Goal: Answer question/provide support: Share knowledge or assist other users

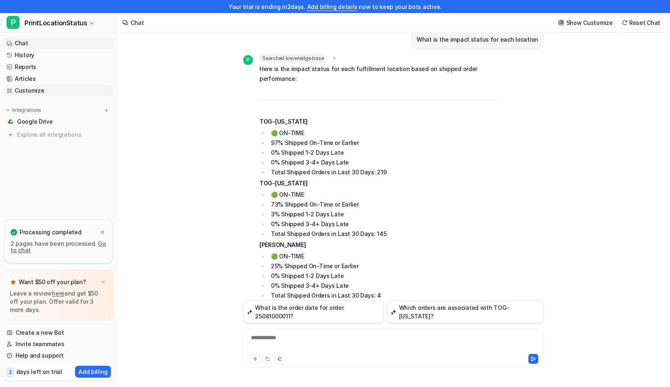
click at [49, 93] on link "Customize" at bounding box center [58, 90] width 110 height 11
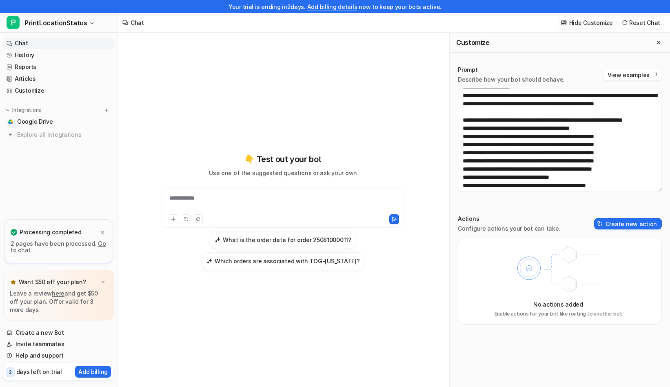
scroll to position [115, 0]
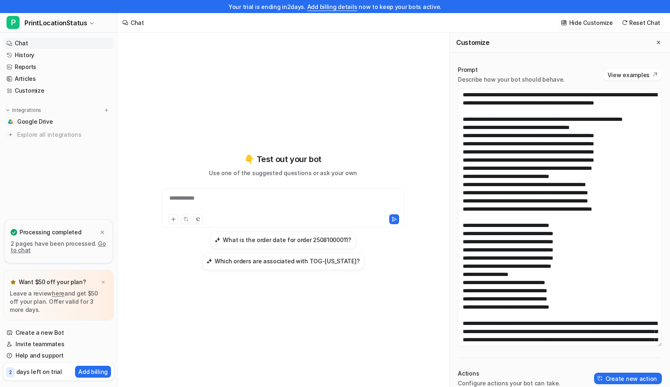
drag, startPoint x: 659, startPoint y: 189, endPoint x: 662, endPoint y: 345, distance: 155.8
click at [662, 345] on div "Prompt Describe how your bot should behave. View examples Actions Configure act…" at bounding box center [559, 271] width 220 height 429
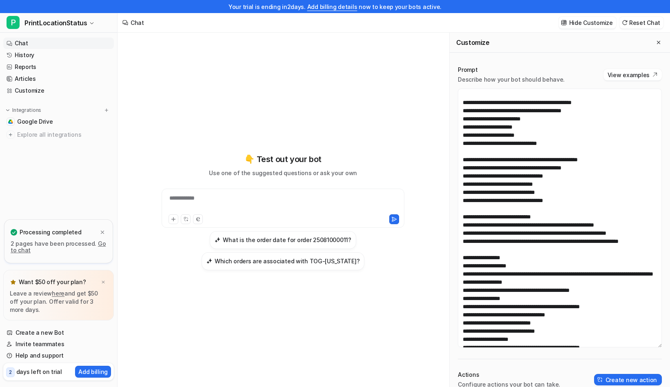
scroll to position [770, 0]
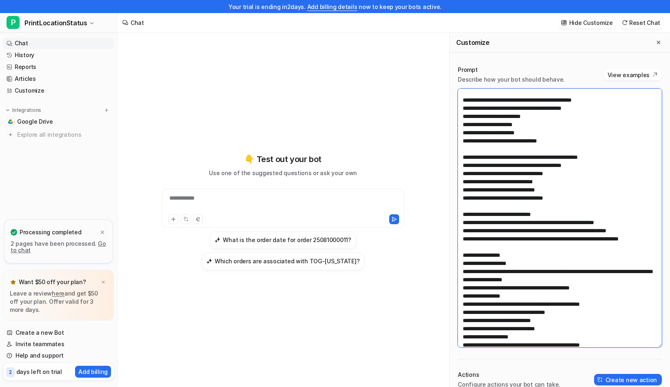
click at [546, 221] on textarea at bounding box center [559, 217] width 204 height 259
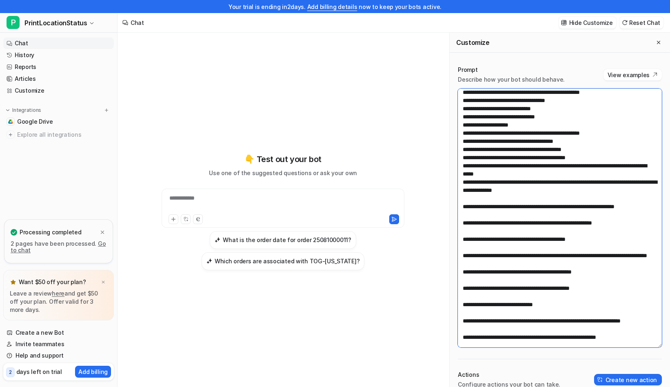
scroll to position [982, 0]
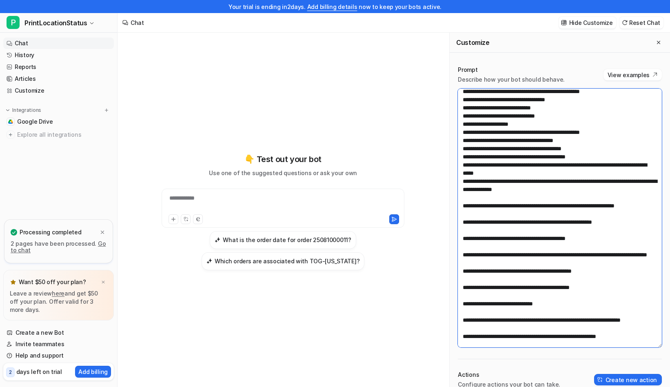
click at [581, 222] on textarea at bounding box center [559, 217] width 204 height 259
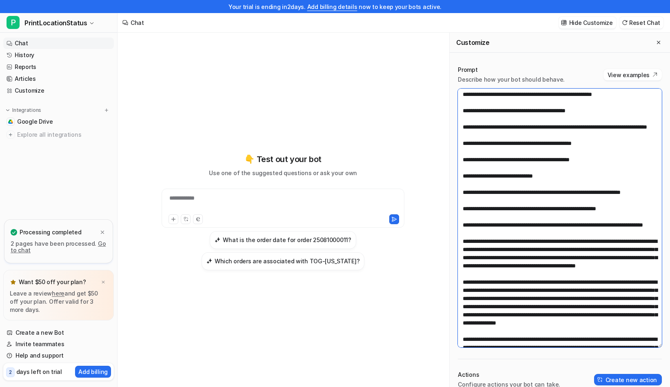
scroll to position [1121, 0]
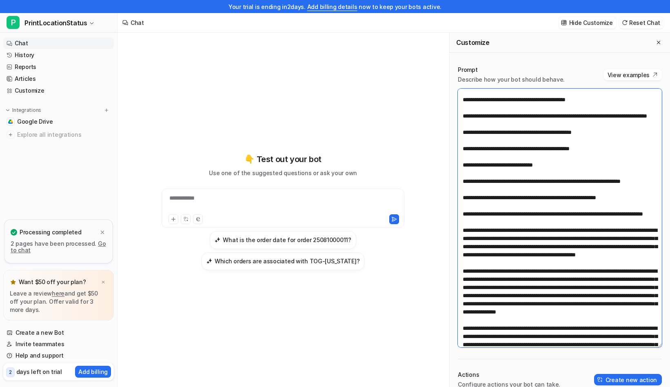
click at [522, 254] on textarea at bounding box center [559, 217] width 204 height 259
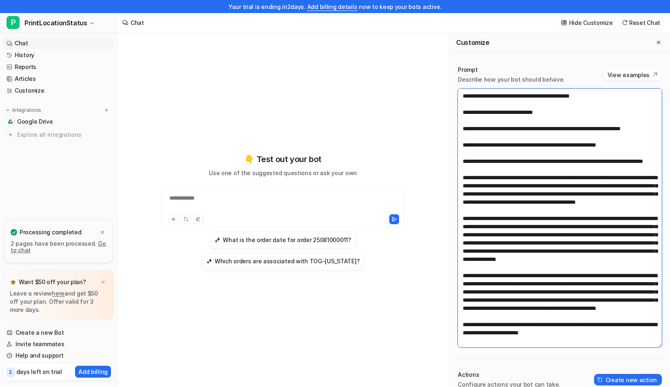
scroll to position [1325, 0]
click at [641, 238] on textarea at bounding box center [559, 217] width 204 height 259
click at [597, 283] on textarea at bounding box center [559, 217] width 204 height 259
click at [636, 279] on textarea at bounding box center [559, 217] width 204 height 259
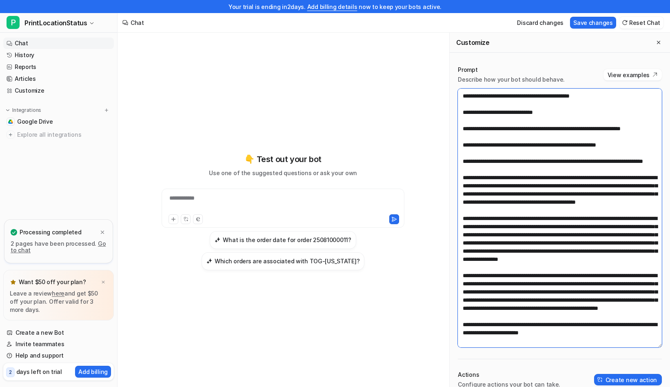
click at [569, 329] on textarea at bounding box center [559, 217] width 204 height 259
click at [616, 329] on textarea at bounding box center [559, 217] width 204 height 259
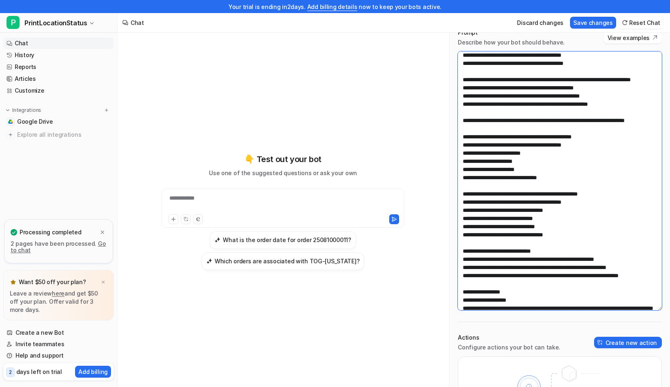
scroll to position [698, 0]
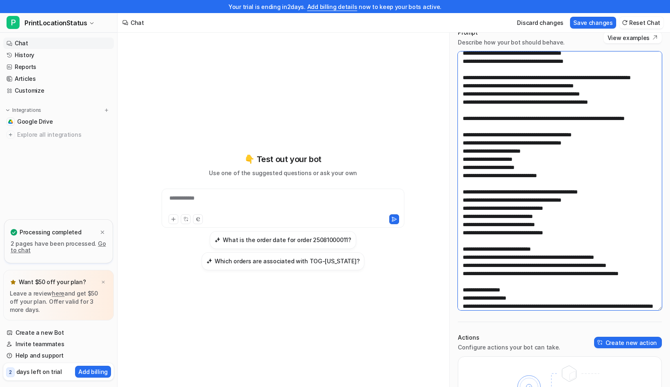
click at [501, 80] on textarea at bounding box center [559, 180] width 204 height 259
click at [501, 87] on textarea at bounding box center [559, 180] width 204 height 259
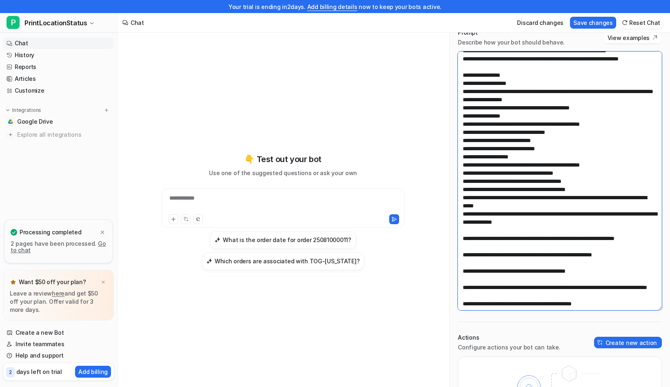
scroll to position [913, 0]
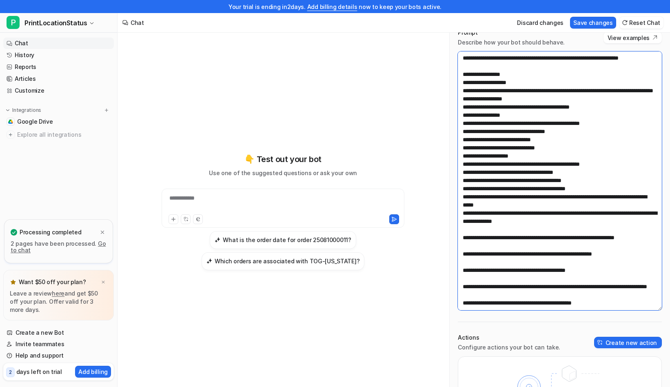
click at [567, 241] on textarea at bounding box center [559, 180] width 204 height 259
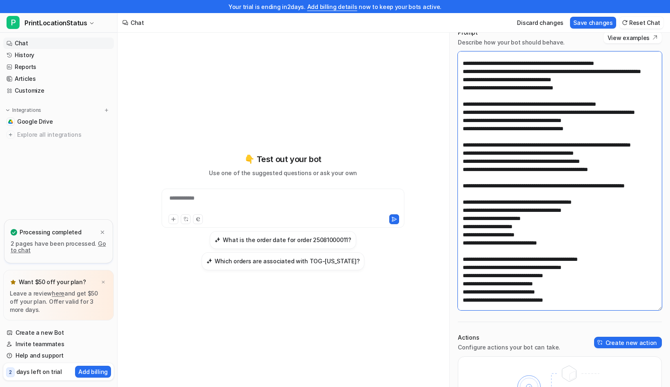
scroll to position [631, 0]
click at [577, 161] on textarea at bounding box center [559, 180] width 204 height 259
drag, startPoint x: 592, startPoint y: 167, endPoint x: 433, endPoint y: 138, distance: 161.6
click at [433, 138] on div "**********" at bounding box center [393, 216] width 552 height 367
paste textarea "**********"
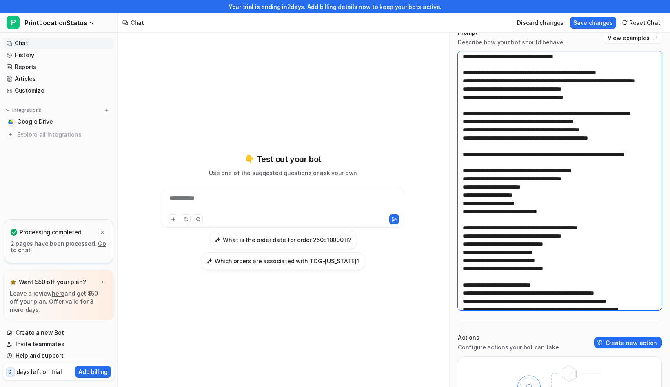
scroll to position [674, 0]
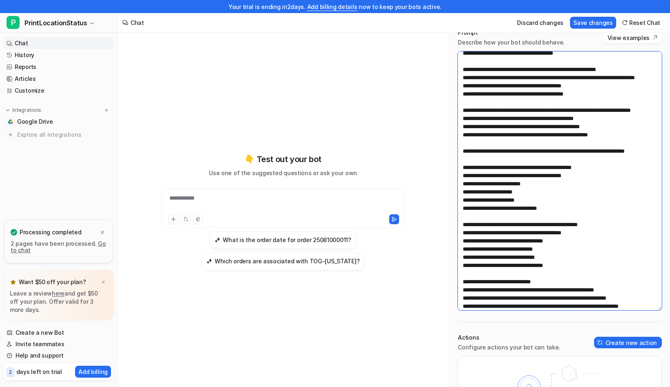
drag, startPoint x: 600, startPoint y: 175, endPoint x: 428, endPoint y: 144, distance: 174.4
click at [428, 144] on div "**********" at bounding box center [393, 216] width 552 height 367
paste textarea "**********"
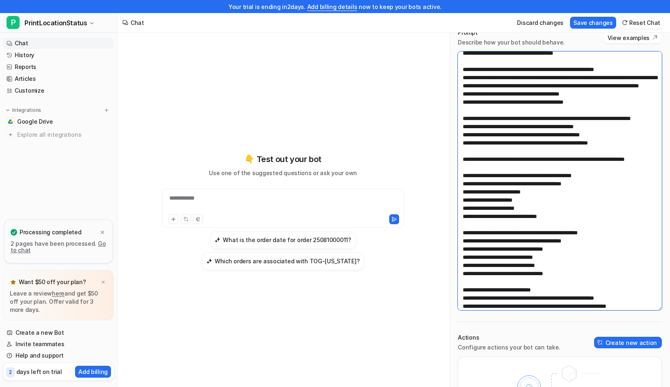
type textarea "**********"
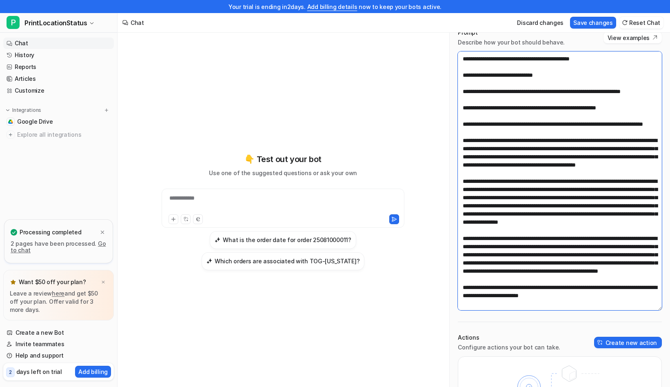
scroll to position [1377, 0]
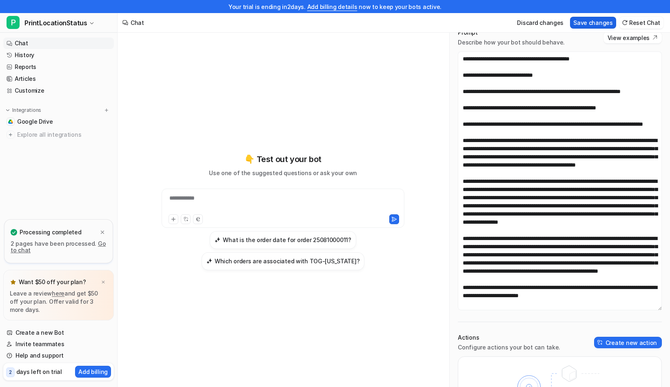
click at [596, 24] on button "Save changes" at bounding box center [593, 23] width 46 height 12
click at [307, 242] on h3 "What is the order date for order 25081000011?" at bounding box center [287, 239] width 128 height 9
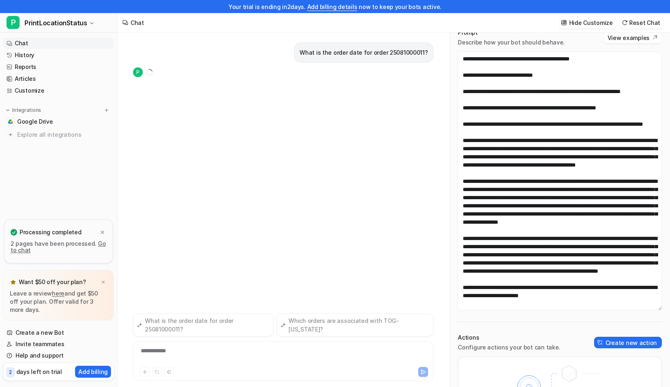
scroll to position [13, 0]
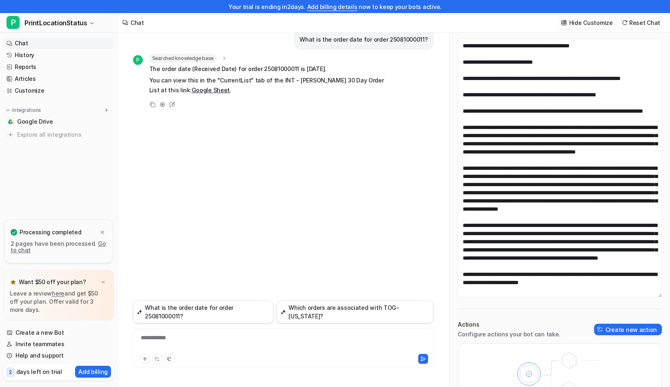
click at [193, 335] on div "**********" at bounding box center [283, 342] width 296 height 19
click at [34, 43] on link "Chat" at bounding box center [58, 43] width 110 height 11
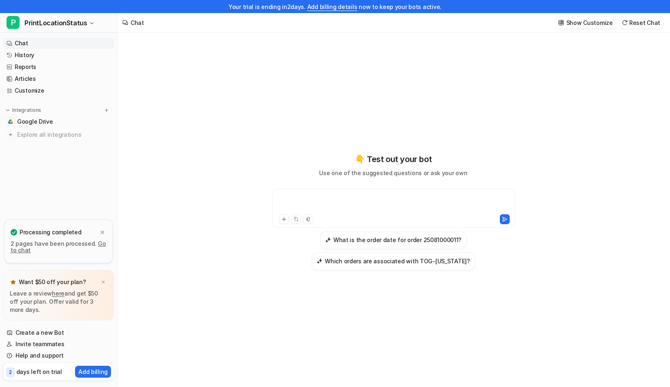
click at [346, 197] on div at bounding box center [393, 203] width 239 height 19
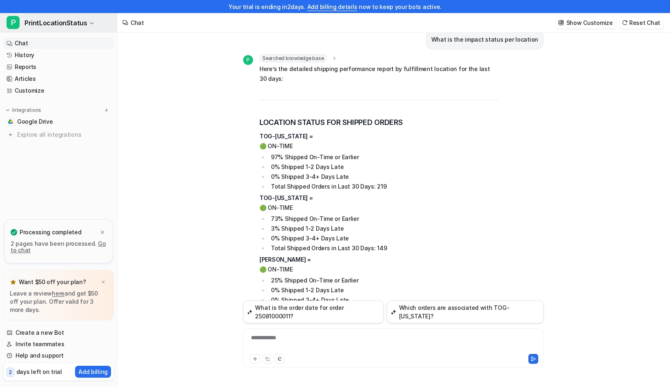
click at [44, 18] on span "PrintLocationStatus" at bounding box center [55, 22] width 62 height 11
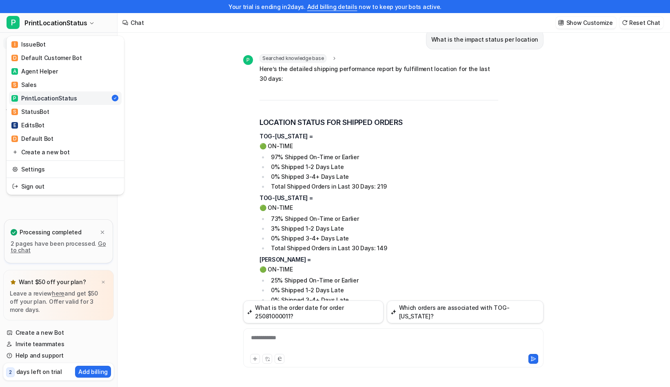
click at [210, 136] on div "Your trial is ending [DATE]. Add billing details now to keep your bots active. …" at bounding box center [335, 180] width 670 height 387
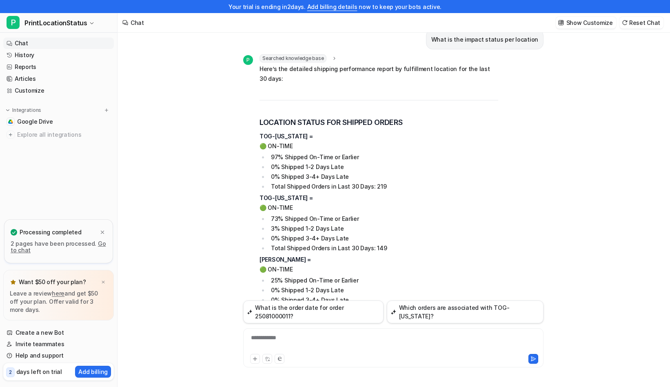
click at [47, 44] on link "Chat" at bounding box center [58, 43] width 110 height 11
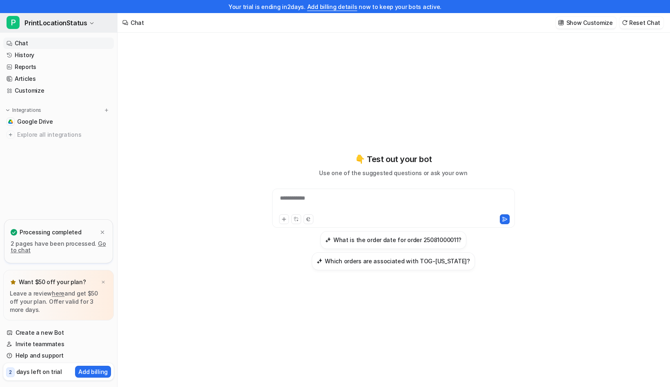
click at [84, 19] on button "P PrintLocationStatus" at bounding box center [58, 23] width 117 height 20
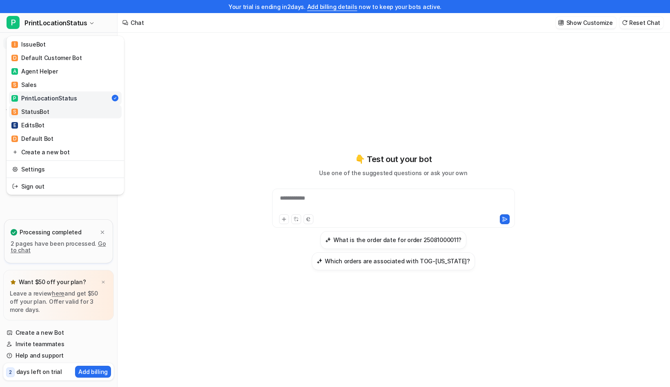
click at [57, 115] on link "S StatusBot" at bounding box center [65, 111] width 113 height 13
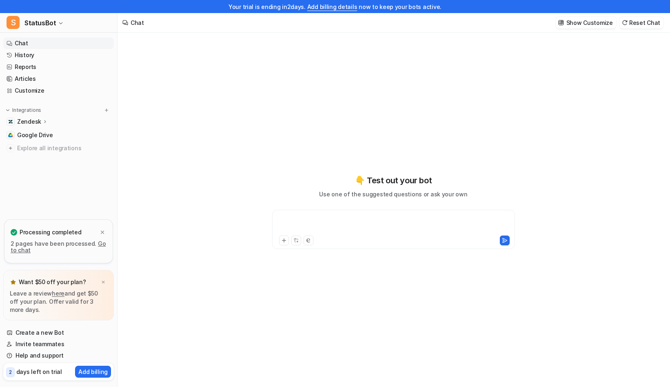
click at [313, 222] on div at bounding box center [393, 224] width 239 height 19
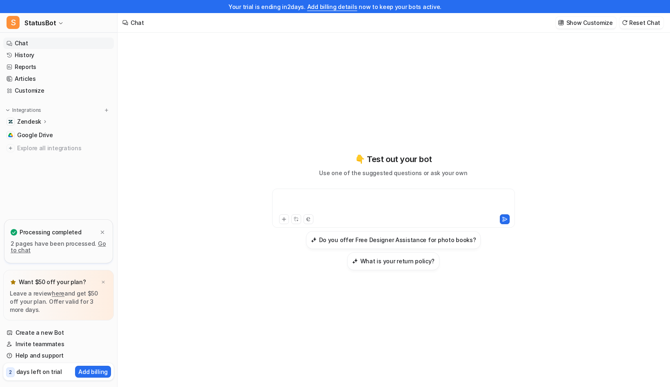
paste div
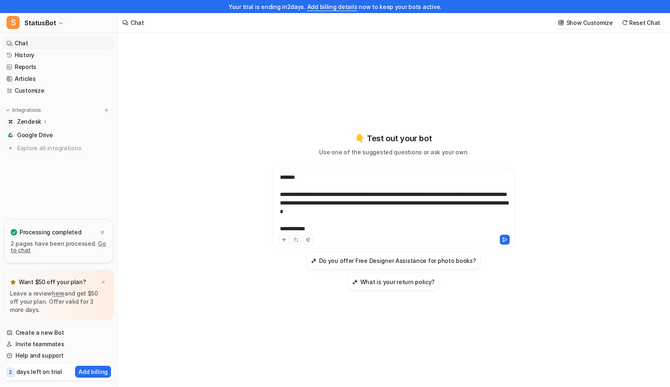
scroll to position [13, 0]
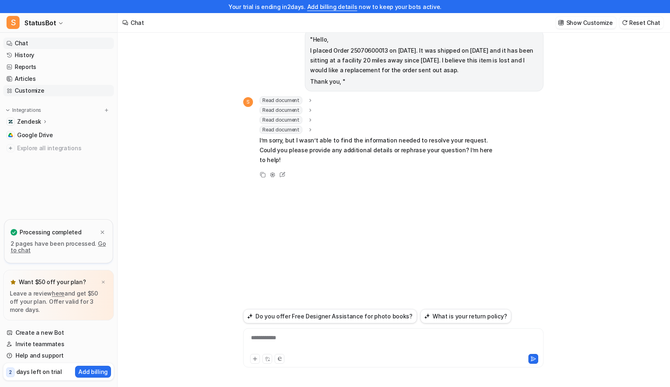
click at [45, 89] on link "Customize" at bounding box center [58, 90] width 110 height 11
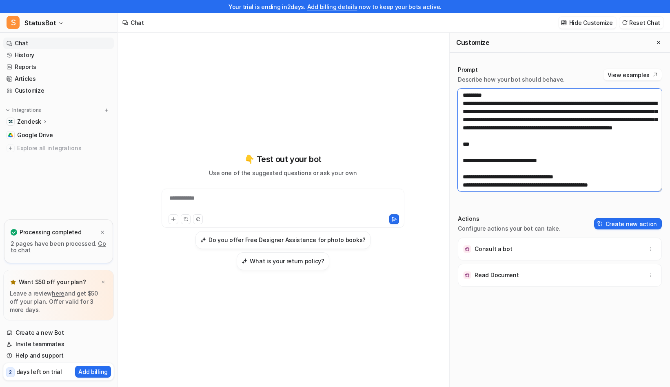
click at [561, 157] on textarea at bounding box center [559, 139] width 204 height 103
click at [591, 144] on textarea at bounding box center [559, 139] width 204 height 103
paste textarea "**********"
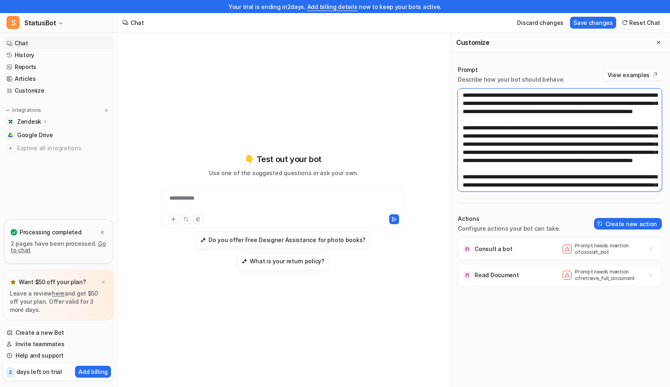
click at [623, 157] on textarea at bounding box center [559, 139] width 204 height 103
paste textarea "**********"
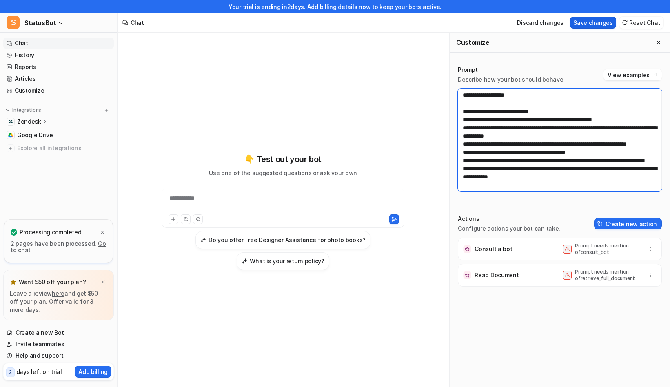
type textarea "**********"
click at [598, 22] on button "Save changes" at bounding box center [593, 23] width 46 height 12
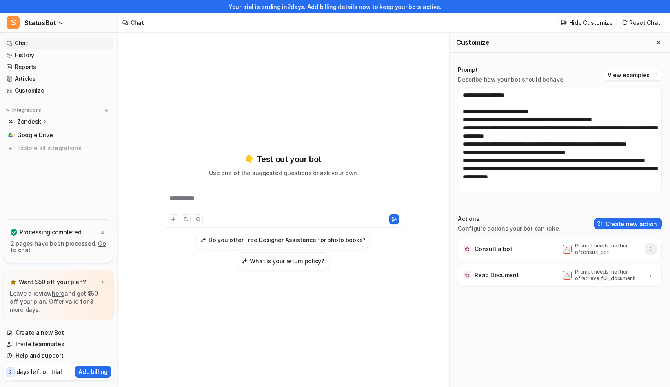
click at [648, 250] on icon "button" at bounding box center [650, 249] width 6 height 6
click at [623, 264] on button "Delete" at bounding box center [610, 266] width 88 height 15
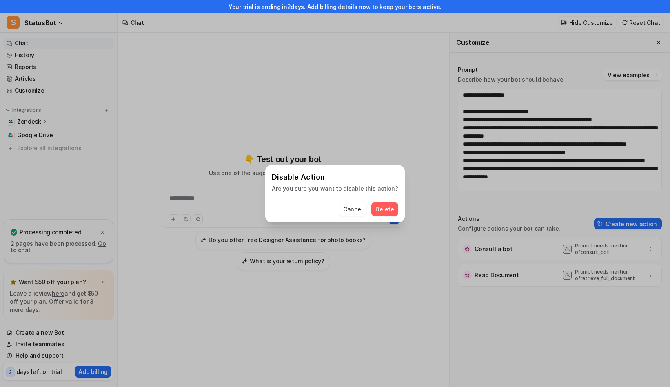
click at [387, 206] on span "Delete" at bounding box center [384, 209] width 18 height 9
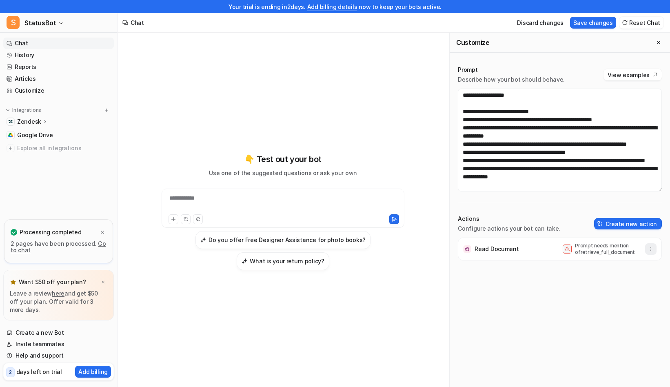
click at [651, 247] on icon "button" at bounding box center [650, 249] width 6 height 6
click at [625, 269] on button "Delete" at bounding box center [610, 266] width 88 height 15
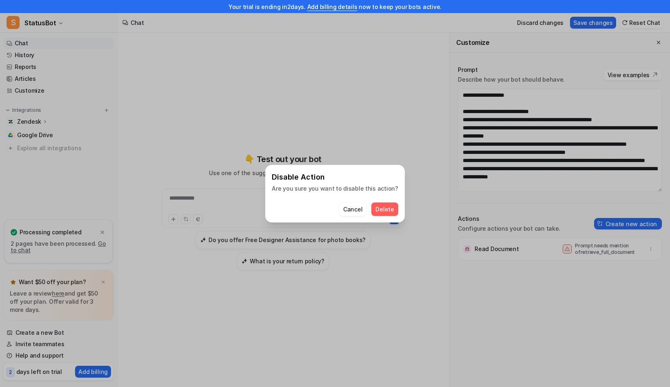
click at [392, 206] on button "Delete" at bounding box center [384, 208] width 27 height 13
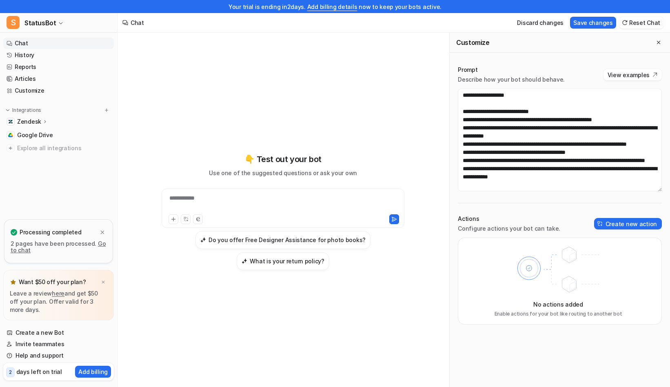
click at [374, 92] on div "**********" at bounding box center [283, 211] width 300 height 271
click at [328, 185] on div "**********" at bounding box center [283, 211] width 300 height 117
click at [324, 201] on div at bounding box center [283, 203] width 239 height 19
paste div
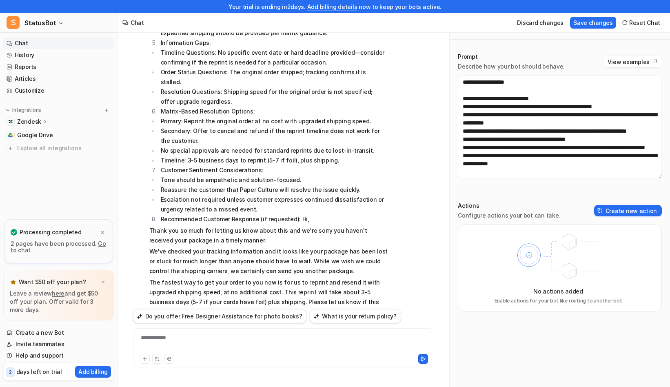
scroll to position [441, 0]
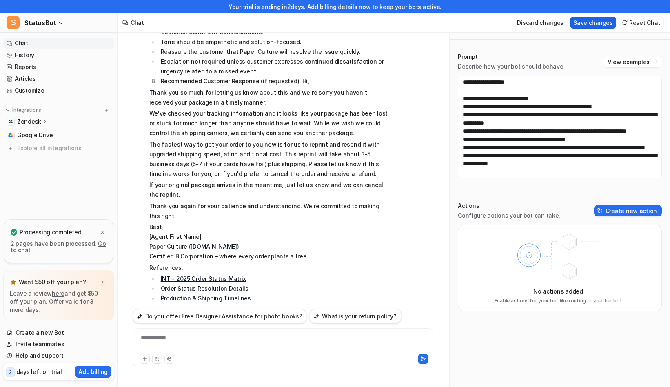
click at [592, 22] on button "Save changes" at bounding box center [593, 23] width 46 height 12
click at [581, 17] on button "Hide Customize" at bounding box center [586, 23] width 57 height 12
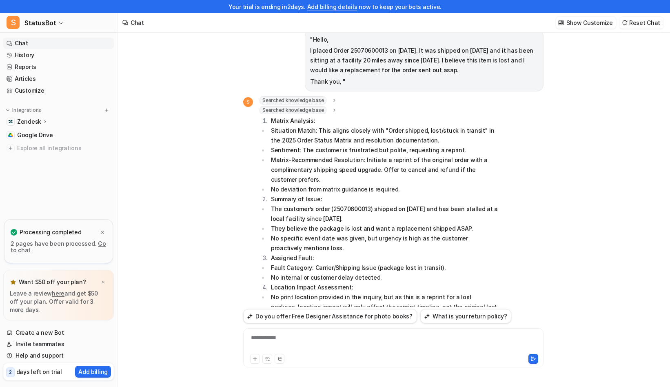
scroll to position [0, 0]
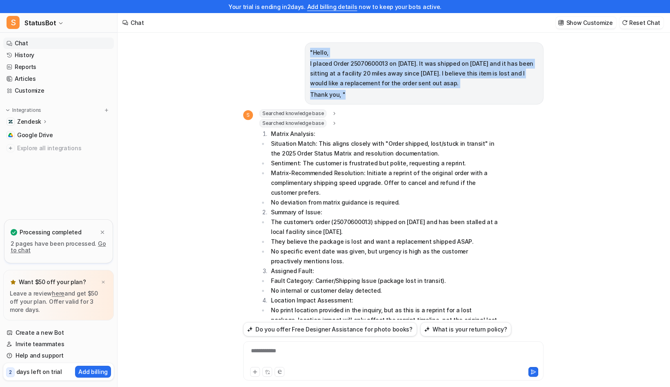
drag, startPoint x: 364, startPoint y: 96, endPoint x: 294, endPoint y: 55, distance: 80.8
click at [294, 55] on div ""Hello, I placed Order 25070600013 on [DATE]. It was shipped on [DATE] and it h…" at bounding box center [393, 73] width 300 height 62
drag, startPoint x: 307, startPoint y: 52, endPoint x: 358, endPoint y: 95, distance: 66.5
click at [358, 95] on div ""Hello, I placed Order 25070600013 on [DATE]. It was shipped on [DATE] and it h…" at bounding box center [424, 73] width 239 height 62
copy span ""Hello, I placed Order 25070600013 on [DATE]. It was shipped on [DATE] and it h…"
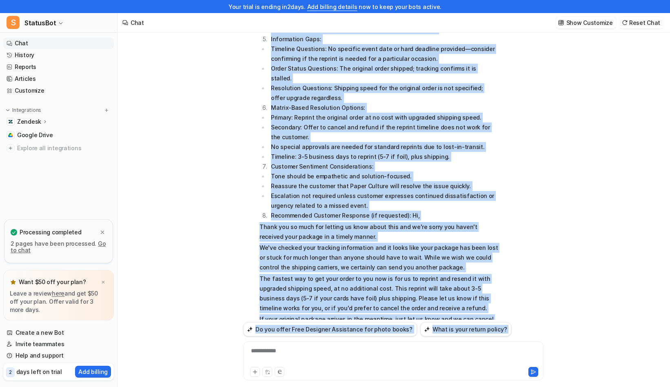
scroll to position [441, 0]
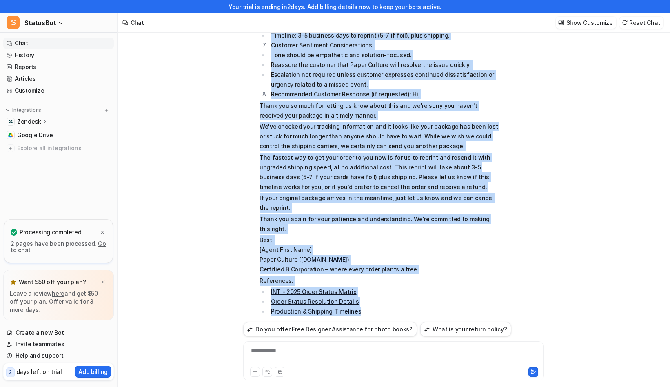
drag, startPoint x: 270, startPoint y: 134, endPoint x: 430, endPoint y: 296, distance: 227.5
click at [430, 296] on span "Matrix Analysis: Situation Match: This aligns closely with "Order shipped, lost…" at bounding box center [378, 2] width 239 height 628
copy span "Loremi Dolorsit: Ametconse Adipi: Elit seddoe tempori utla "Etdol magnaal, enim…"
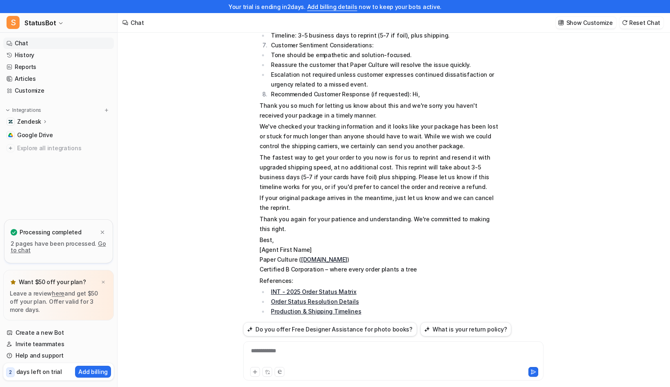
click at [367, 193] on p "If your original package arrives in the meantime, just let us know and we can c…" at bounding box center [378, 203] width 239 height 20
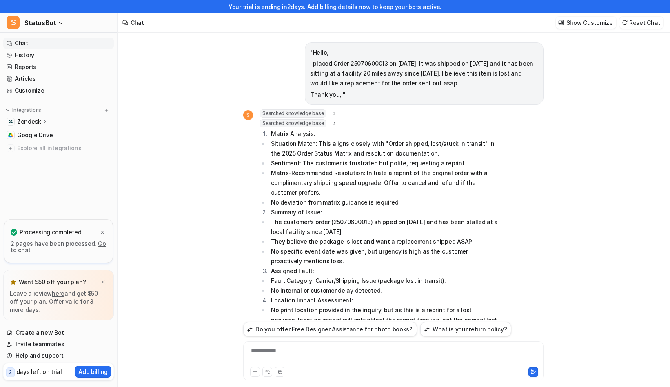
click at [42, 40] on link "Chat" at bounding box center [58, 43] width 110 height 11
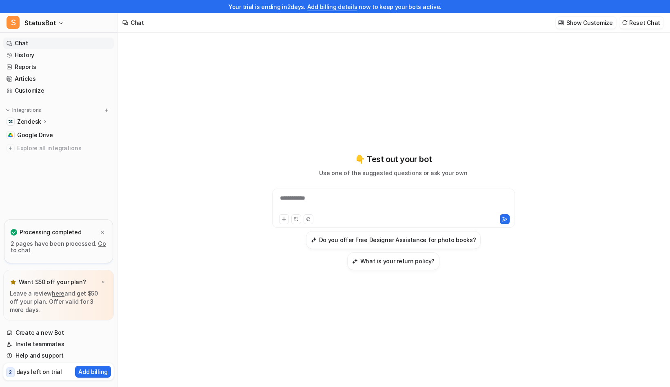
click at [345, 198] on div "**********" at bounding box center [393, 203] width 239 height 19
paste div
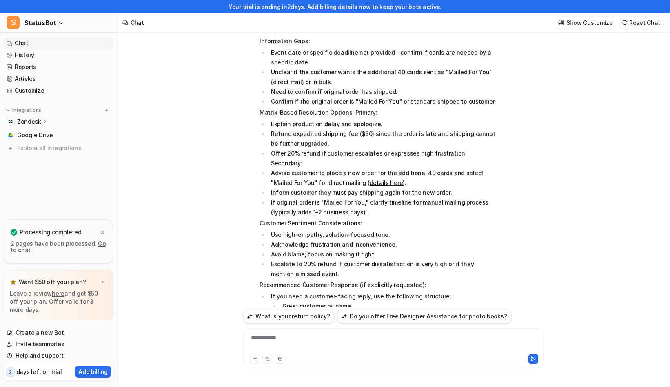
scroll to position [341, 0]
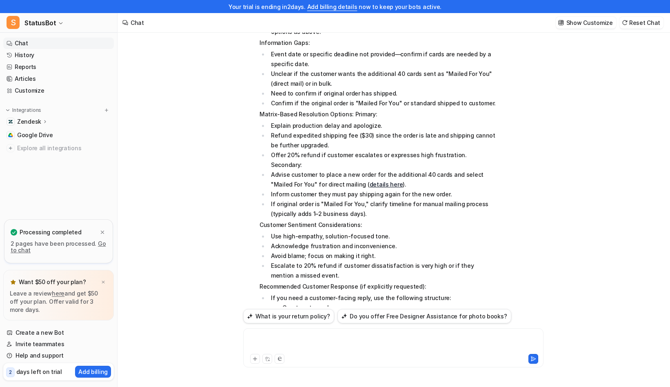
click at [330, 337] on div at bounding box center [393, 342] width 296 height 19
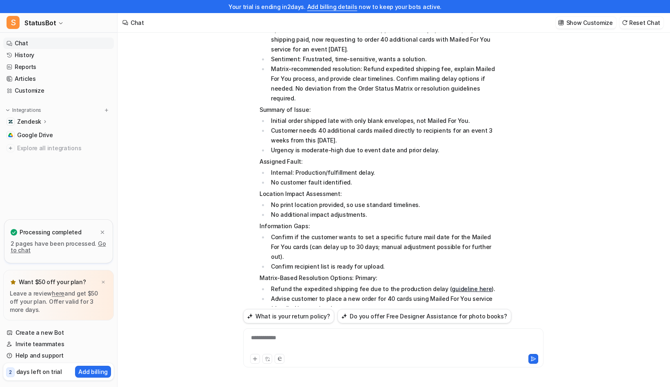
scroll to position [978, 0]
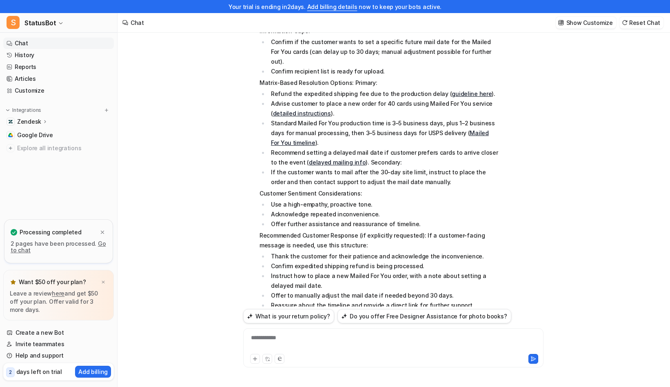
click at [337, 337] on div "**********" at bounding box center [393, 342] width 296 height 19
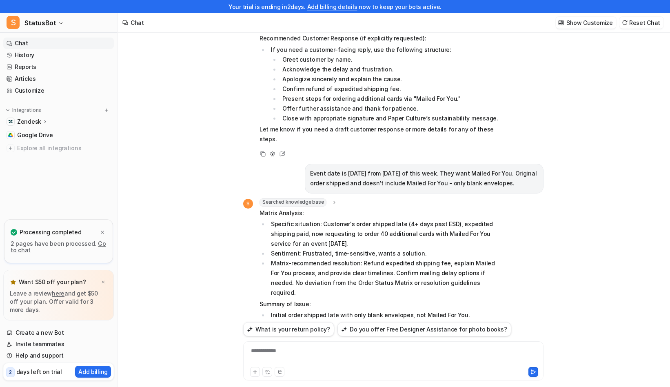
scroll to position [604, 0]
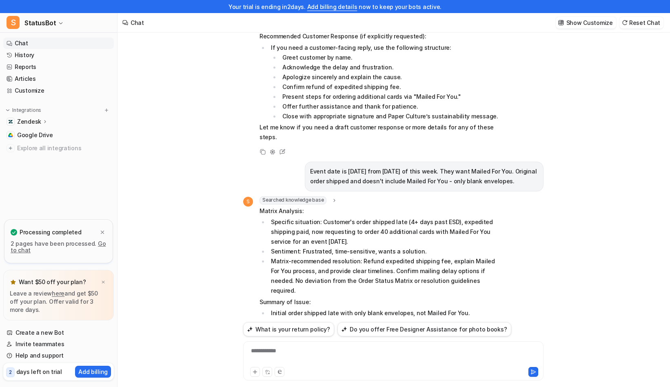
drag, startPoint x: 508, startPoint y: 164, endPoint x: 299, endPoint y: 137, distance: 210.8
click at [299, 137] on div "4 days past estimated ship date and paid $30 for expedited shipping. Could I or…" at bounding box center [393, 176] width 300 height 287
copy p "Event date is [DATE] from [DATE] of this week. They want Mailed For You. Origin…"
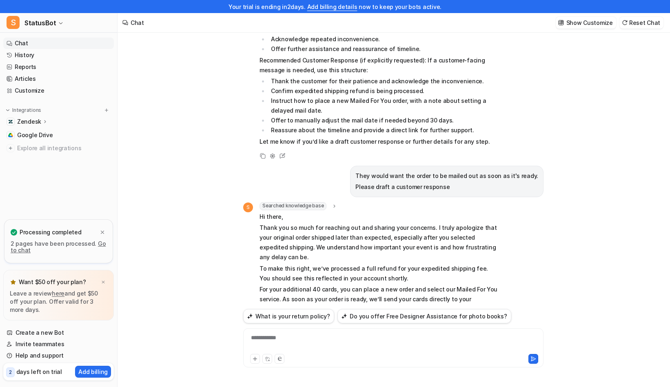
scroll to position [1218, 0]
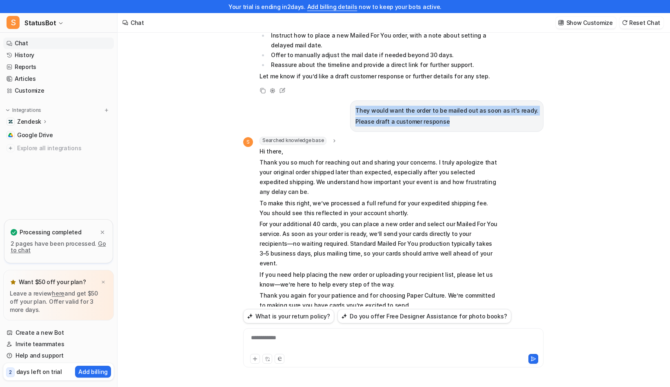
drag, startPoint x: 469, startPoint y: 84, endPoint x: 367, endPoint y: 69, distance: 102.6
click at [366, 100] on div "They would want the order to be mailed out as soon as it's ready. Please draft …" at bounding box center [446, 115] width 193 height 31
copy span "They would want the order to be mailed out as soon as it's ready. Please draft …"
drag, startPoint x: 260, startPoint y: 112, endPoint x: 354, endPoint y: 285, distance: 196.7
click at [354, 285] on div "S Searched knowledge base search_queries : "customer response late order expedi…" at bounding box center [370, 241] width 255 height 209
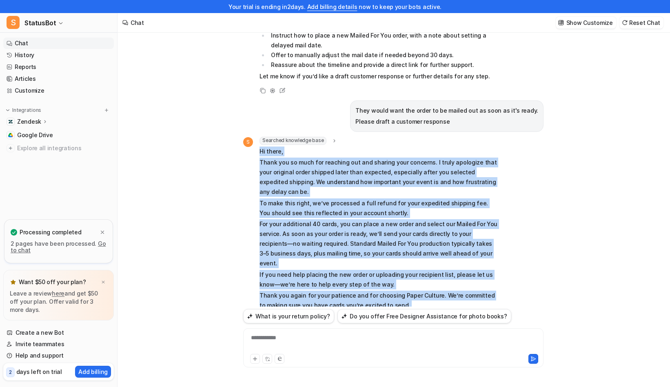
copy div "Lo ipsum, Dolor sit am cons adi elitsedd eiu tem incidid utla etdolore. M aliqu…"
click at [39, 57] on link "History" at bounding box center [58, 54] width 110 height 11
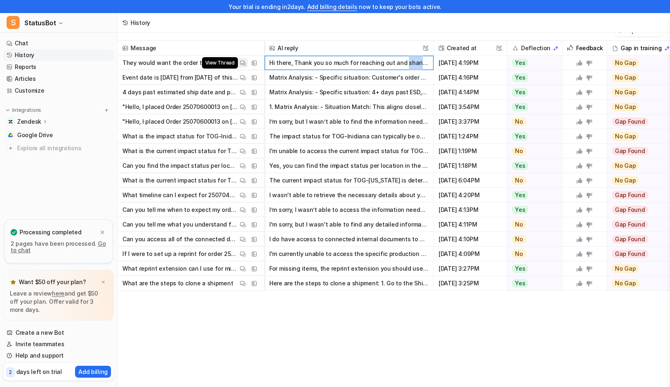
click at [241, 62] on img at bounding box center [243, 63] width 6 height 6
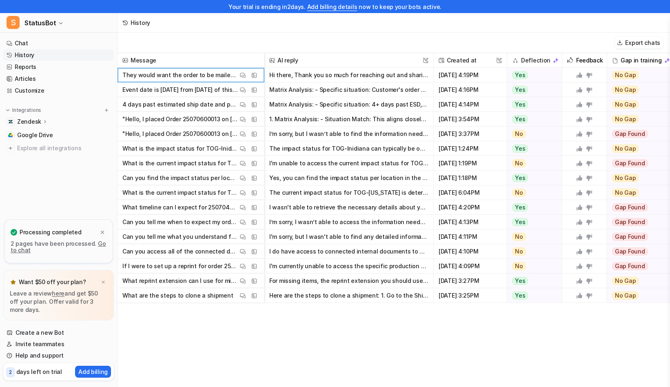
click at [159, 76] on p "They would want the order to be mailed out as soon as it's ready. Please draft …" at bounding box center [179, 75] width 115 height 15
